Goal: Task Accomplishment & Management: Manage account settings

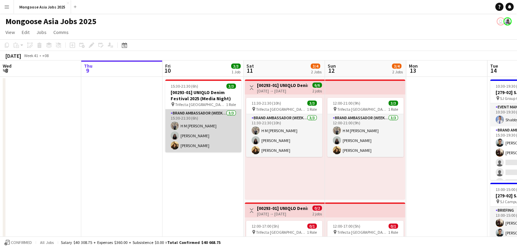
click at [197, 116] on app-card-role "Brand Ambassador (weekday) [DATE] 15:30-21:30 (6h) H M [PERSON_NAME] [PERSON_NA…" at bounding box center [203, 130] width 76 height 43
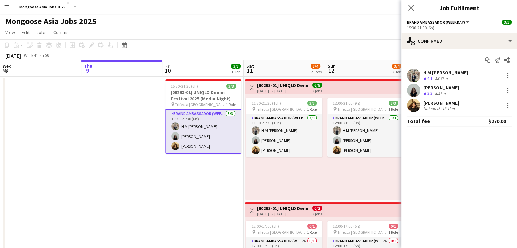
click at [446, 27] on div "15:30-21:30 (6h)" at bounding box center [459, 27] width 105 height 5
click at [426, 24] on span "Brand Ambassador (weekday)" at bounding box center [436, 22] width 58 height 5
click at [445, 21] on span "Brand Ambassador (weekday)" at bounding box center [436, 22] width 58 height 5
click at [413, 8] on icon "Close pop-in" at bounding box center [411, 7] width 6 height 6
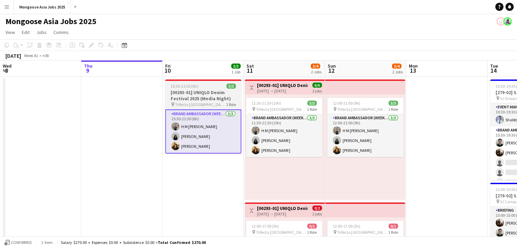
click at [204, 89] on app-job-card "15:30-21:30 (6h) 3/3 [00293-01] UNIQLO Denim Festival 2025 (Media Night) pin Tr…" at bounding box center [203, 117] width 76 height 74
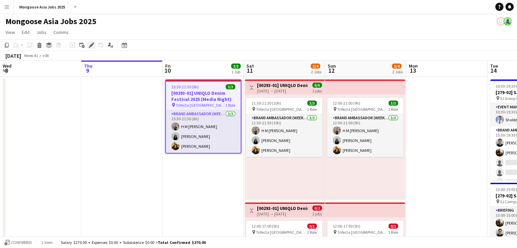
click at [89, 46] on icon at bounding box center [91, 46] width 4 height 4
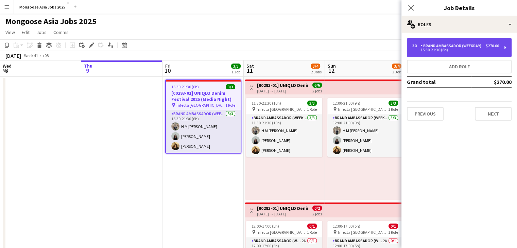
click at [469, 49] on div "15:30-21:30 (6h)" at bounding box center [455, 49] width 87 height 3
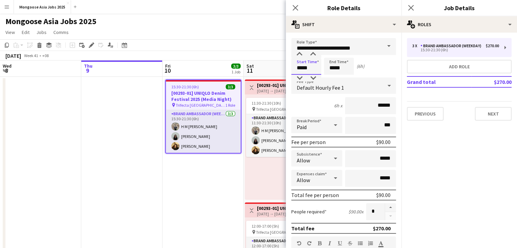
click at [305, 69] on input "*****" at bounding box center [306, 66] width 30 height 17
type input "*****"
click at [333, 68] on input "*****" at bounding box center [339, 66] width 30 height 17
click at [339, 69] on input "*****" at bounding box center [339, 66] width 30 height 17
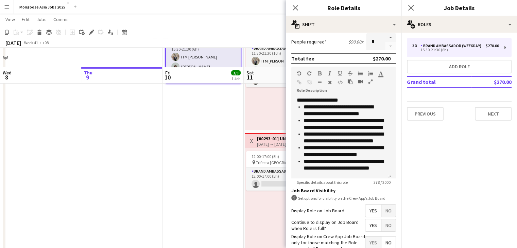
scroll to position [88, 0]
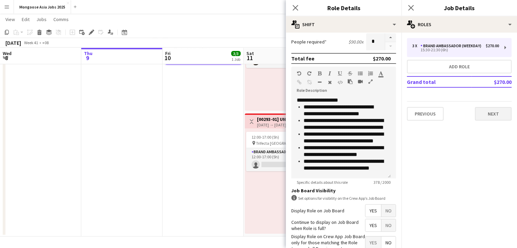
type input "*****"
click at [494, 115] on button "Next" at bounding box center [493, 114] width 37 height 14
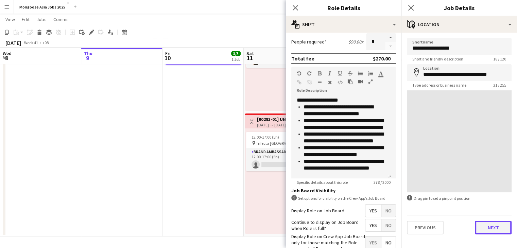
click at [481, 226] on button "Next" at bounding box center [493, 228] width 37 height 14
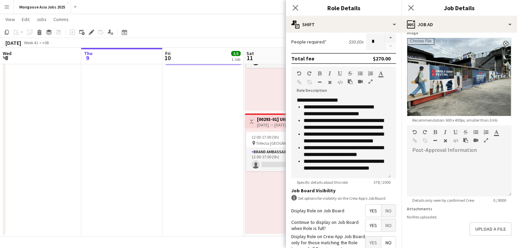
scroll to position [136, 0]
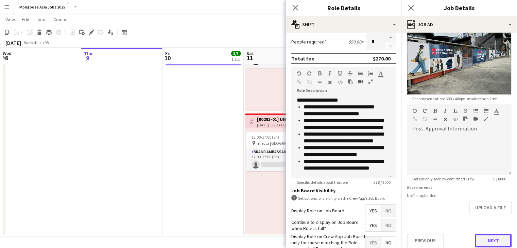
click at [495, 234] on button "Next" at bounding box center [493, 241] width 37 height 14
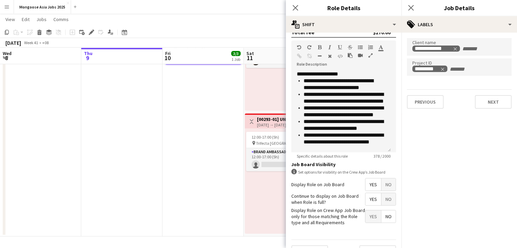
scroll to position [211, 0]
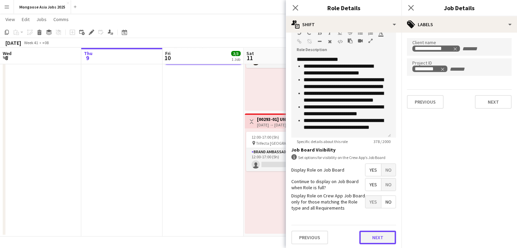
click at [367, 236] on button "Next" at bounding box center [377, 238] width 37 height 14
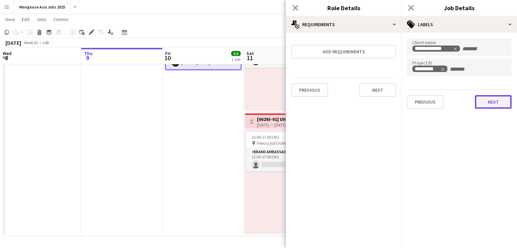
click at [504, 103] on button "Next" at bounding box center [493, 102] width 37 height 14
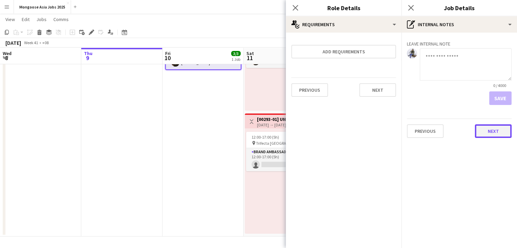
click at [498, 133] on button "Next" at bounding box center [493, 131] width 37 height 14
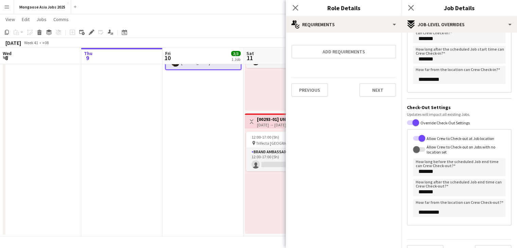
scroll to position [103, 0]
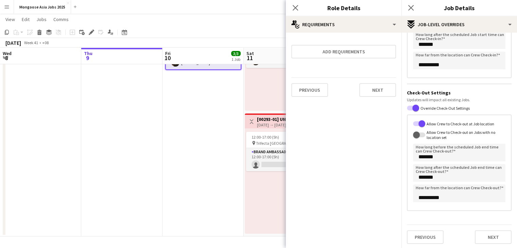
click at [491, 242] on div "Previous Next" at bounding box center [459, 234] width 105 height 19
click at [490, 240] on button "Next" at bounding box center [493, 237] width 37 height 14
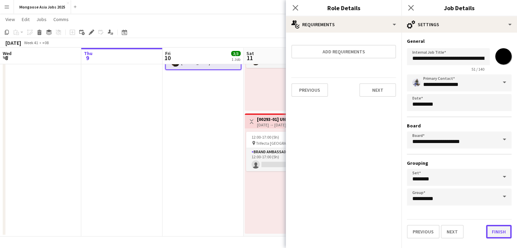
click at [495, 229] on button "Finish" at bounding box center [498, 232] width 25 height 14
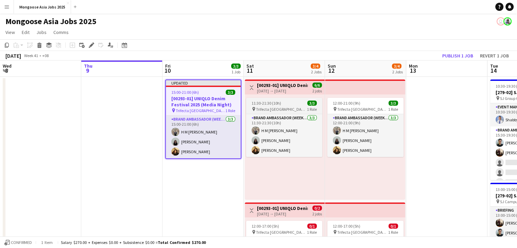
click at [268, 105] on span "11:30-21:30 (10h)" at bounding box center [267, 103] width 30 height 5
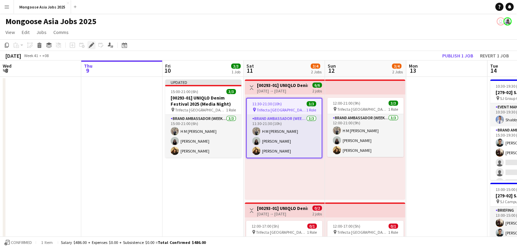
click at [92, 43] on icon at bounding box center [93, 43] width 2 height 2
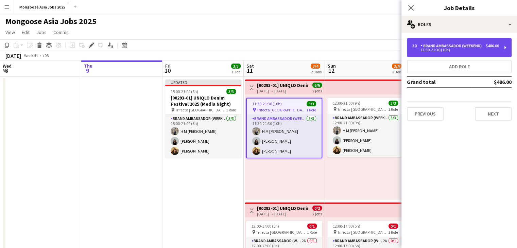
click at [471, 56] on div "3 x Brand Ambassador (weekend) $486.00 11:30-21:30 (10h)" at bounding box center [459, 47] width 105 height 19
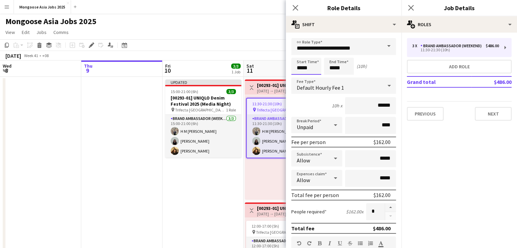
click at [306, 68] on input "*****" at bounding box center [306, 66] width 30 height 17
type input "*****"
click at [489, 113] on button "Next" at bounding box center [493, 114] width 37 height 14
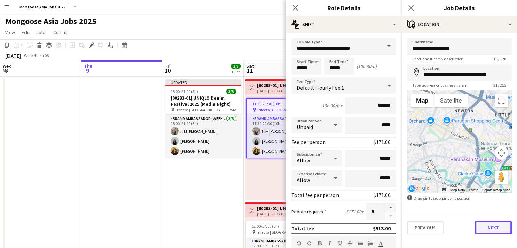
click at [497, 231] on button "Next" at bounding box center [493, 228] width 37 height 14
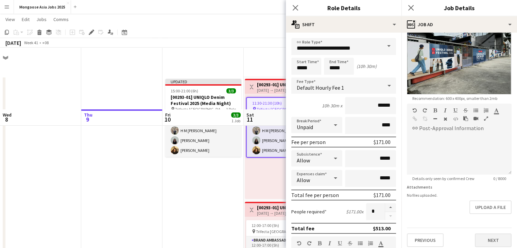
scroll to position [88, 0]
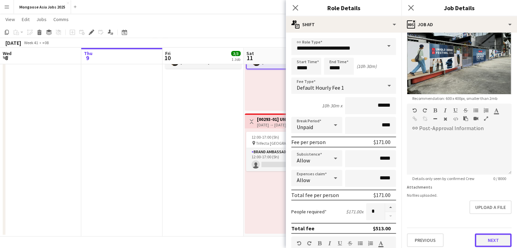
click at [504, 237] on button "Next" at bounding box center [493, 241] width 37 height 14
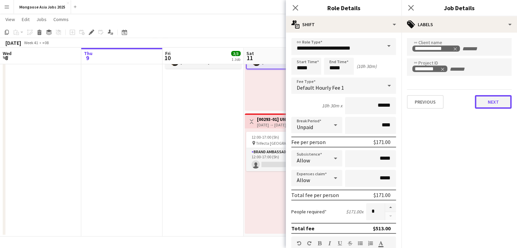
click at [488, 104] on button "Next" at bounding box center [493, 102] width 37 height 14
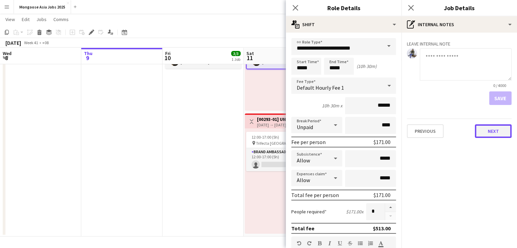
click at [491, 126] on button "Next" at bounding box center [493, 131] width 37 height 14
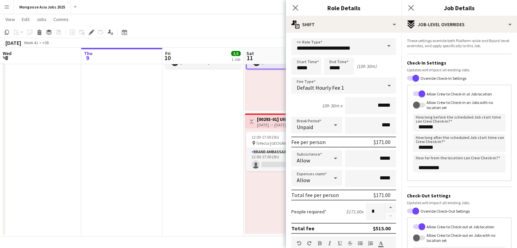
scroll to position [103, 0]
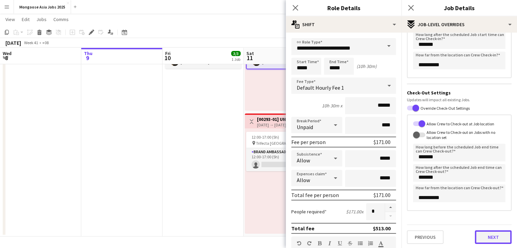
click at [489, 242] on button "Next" at bounding box center [493, 237] width 37 height 14
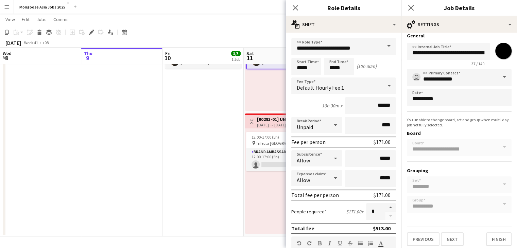
scroll to position [7, 0]
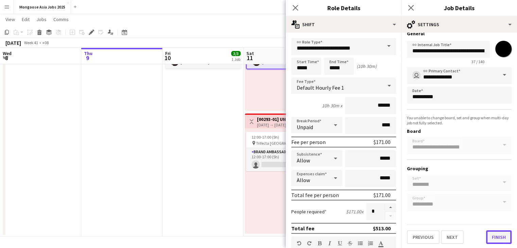
click at [499, 235] on button "Finish" at bounding box center [498, 237] width 25 height 14
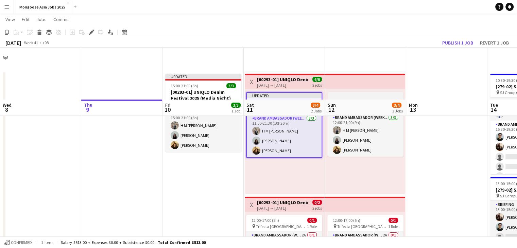
scroll to position [0, 0]
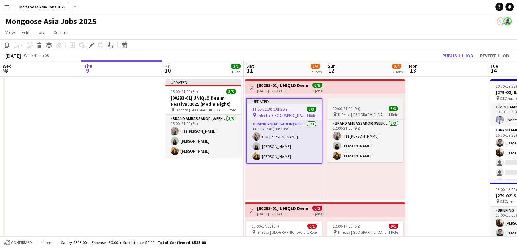
click at [358, 108] on span "12:00-21:00 (9h)" at bounding box center [347, 108] width 28 height 5
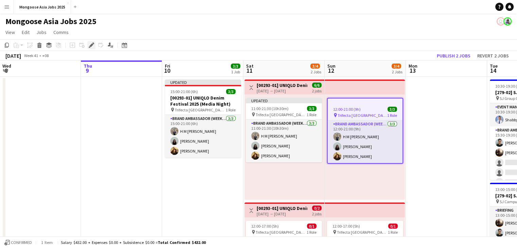
click at [91, 46] on icon at bounding box center [91, 46] width 4 height 4
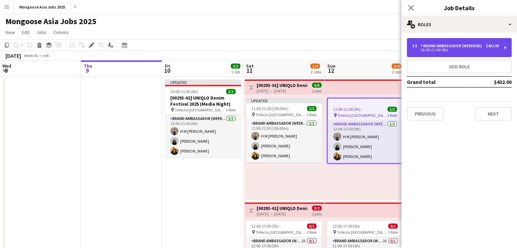
drag, startPoint x: 450, startPoint y: 45, endPoint x: 450, endPoint y: 52, distance: 6.5
click at [450, 45] on div "Brand Ambassador (weekend)" at bounding box center [452, 46] width 64 height 5
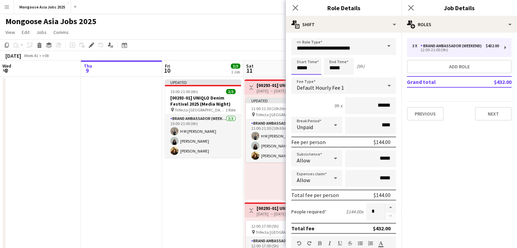
click at [302, 68] on input "*****" at bounding box center [306, 66] width 30 height 17
type input "*****"
click at [338, 68] on input "*****" at bounding box center [339, 66] width 30 height 17
type input "*****"
click at [493, 116] on button "Next" at bounding box center [493, 114] width 37 height 14
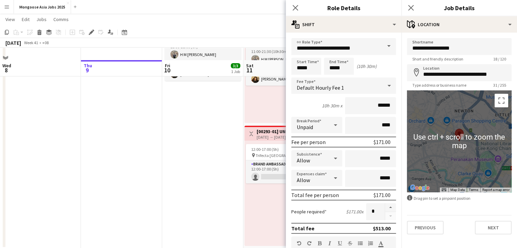
scroll to position [88, 0]
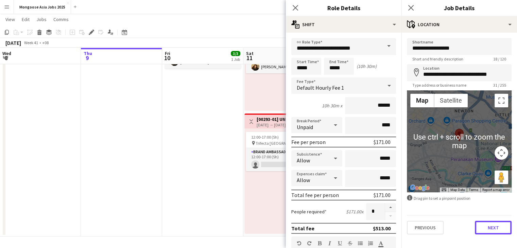
click at [498, 231] on button "Next" at bounding box center [493, 228] width 37 height 14
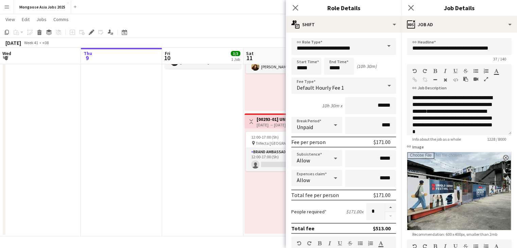
scroll to position [136, 0]
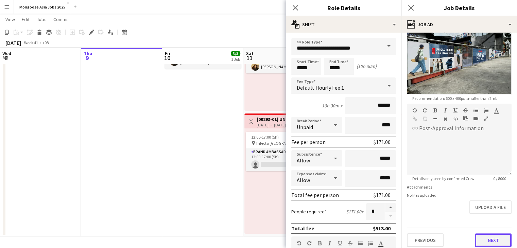
click at [502, 234] on button "Next" at bounding box center [493, 241] width 37 height 14
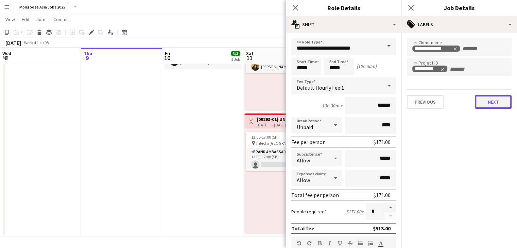
click at [490, 102] on button "Next" at bounding box center [493, 102] width 37 height 14
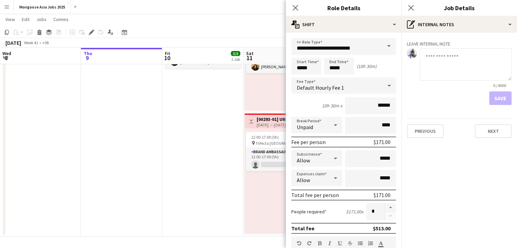
click at [499, 142] on div "Leave internal note 0 / 4000 Save Previous Next" at bounding box center [459, 88] width 116 height 111
click at [497, 135] on button "Next" at bounding box center [493, 131] width 37 height 14
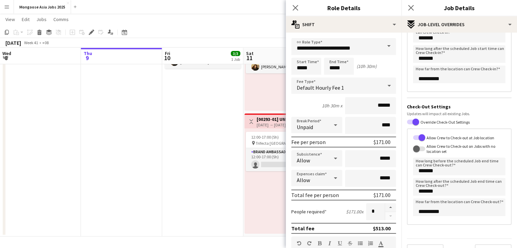
scroll to position [103, 0]
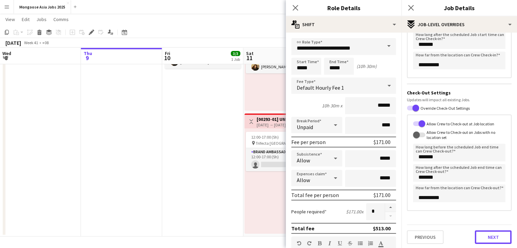
click at [494, 234] on button "Next" at bounding box center [493, 237] width 37 height 14
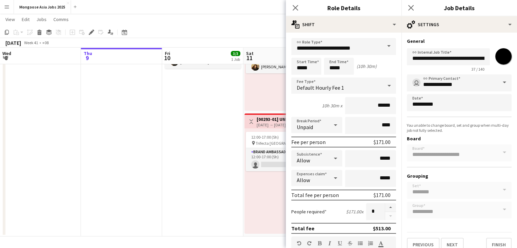
scroll to position [0, 0]
click at [494, 238] on button "Finish" at bounding box center [498, 245] width 25 height 14
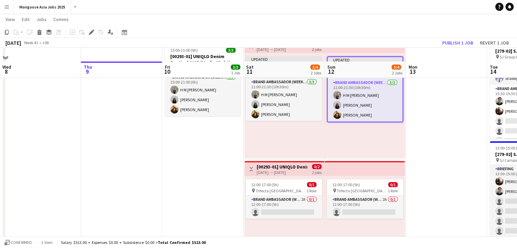
scroll to position [54, 0]
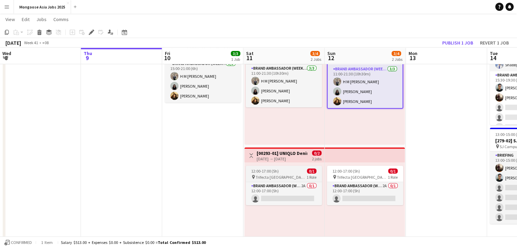
click at [272, 171] on span "12:00-17:00 (5h)" at bounding box center [265, 171] width 28 height 5
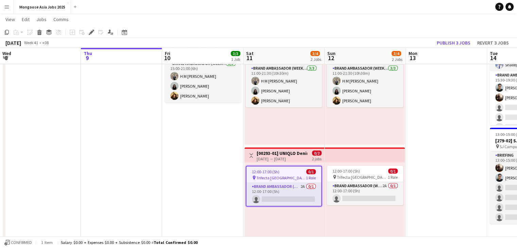
click at [202, 149] on app-date-cell "Updated 15:00-21:00 (6h) 3/3 [00293-01] UNIQLO Denim Festival 2025 (Media Night…" at bounding box center [202, 146] width 81 height 249
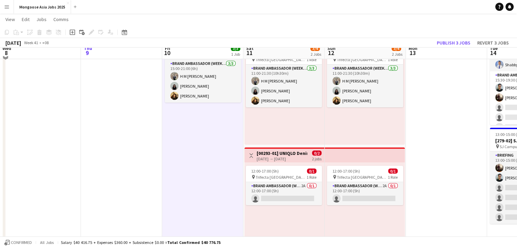
scroll to position [0, 0]
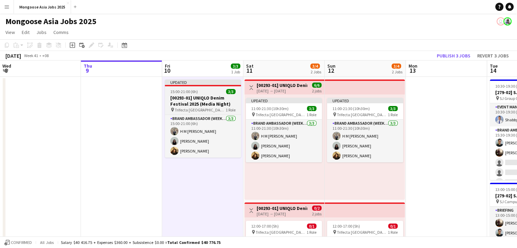
click at [194, 98] on h3 "[00293-01] UNIQLO Denim Festival 2025 (Media Night)" at bounding box center [203, 101] width 76 height 12
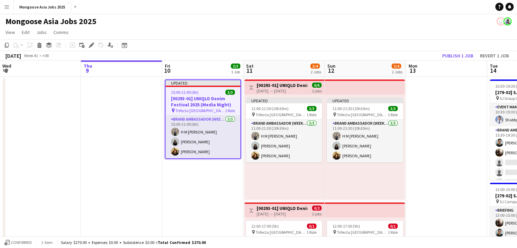
click at [286, 92] on div "[DATE] → [DATE]" at bounding box center [282, 90] width 51 height 5
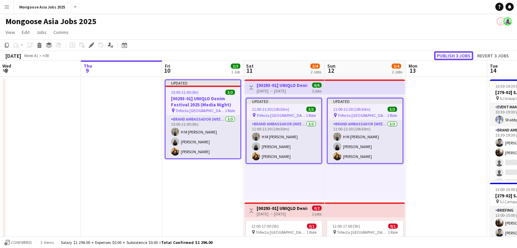
click at [459, 55] on button "Publish 3 jobs" at bounding box center [453, 55] width 39 height 9
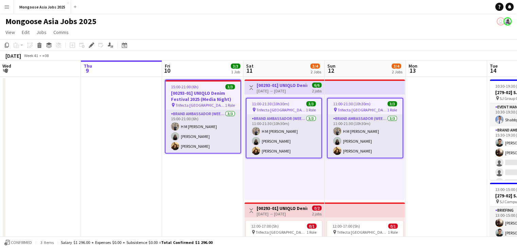
click at [192, 197] on app-date-cell "15:00-21:00 (6h) 3/3 [00293-01] UNIQLO Denim Festival 2025 (Media Night) pin Tr…" at bounding box center [202, 201] width 81 height 249
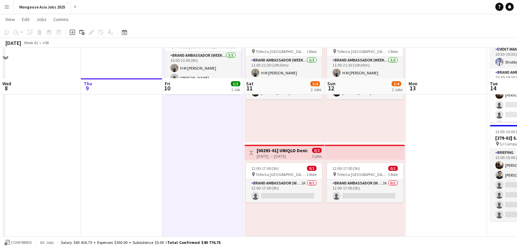
scroll to position [88, 0]
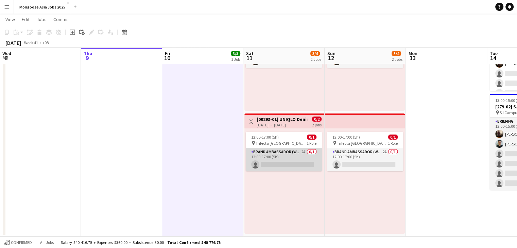
click at [276, 156] on app-card-role "Brand Ambassador (weekend) 2A 0/1 12:00-17:00 (5h) single-neutral-actions" at bounding box center [284, 159] width 76 height 23
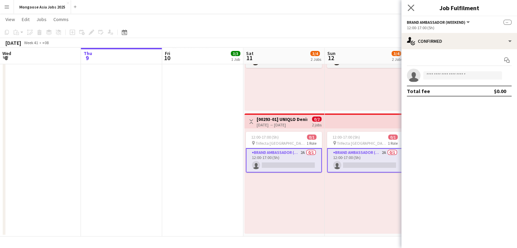
click at [414, 8] on app-icon "Close pop-in" at bounding box center [411, 8] width 10 height 10
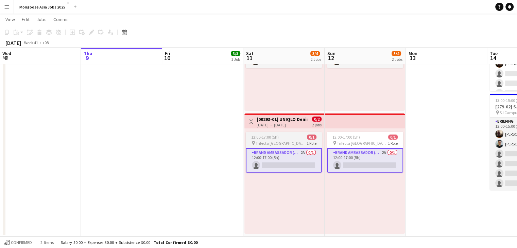
click at [291, 136] on div "12:00-17:00 (5h) 0/1" at bounding box center [284, 137] width 76 height 5
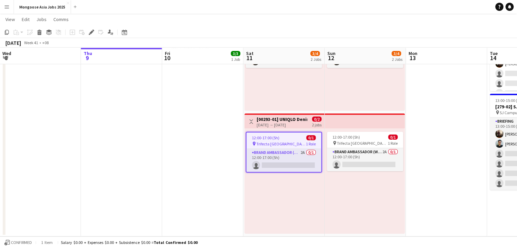
click at [131, 139] on app-date-cell at bounding box center [121, 112] width 81 height 249
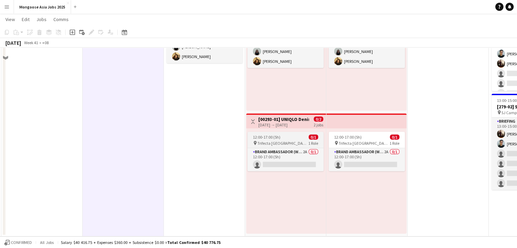
scroll to position [0, 0]
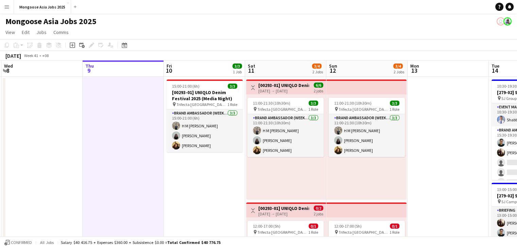
click at [315, 66] on span "3/4" at bounding box center [317, 66] width 10 height 5
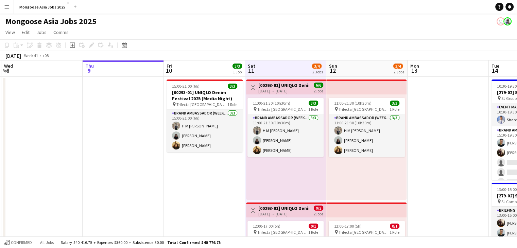
click at [200, 193] on app-date-cell "15:00-21:00 (6h) 3/3 [00293-01] UNIQLO Denim Festival 2025 (Media Night) pin Tr…" at bounding box center [204, 201] width 81 height 249
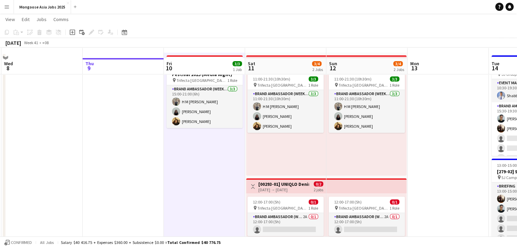
scroll to position [34, 0]
